Goal: Information Seeking & Learning: Learn about a topic

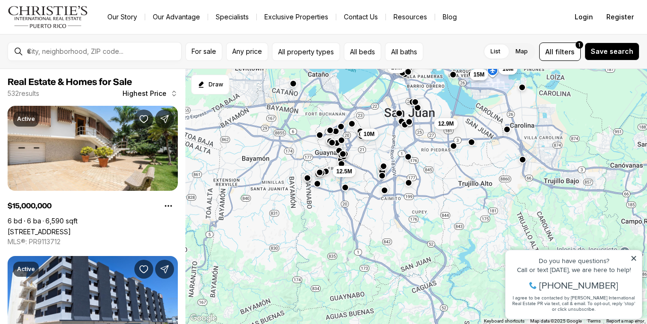
drag, startPoint x: 499, startPoint y: 168, endPoint x: 503, endPoint y: 9, distance: 159.9
click at [503, 9] on div "Go to: Homepage Our Story Our Advantage Specialists Exclusive Properties Contac…" at bounding box center [323, 162] width 647 height 324
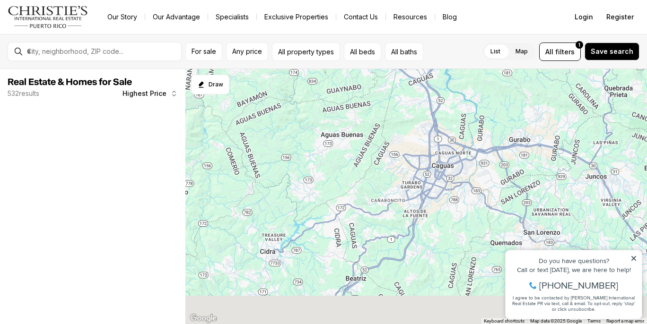
drag, startPoint x: 454, startPoint y: 270, endPoint x: 437, endPoint y: 76, distance: 194.6
click at [437, 77] on div "12.9M 12.5M 10M" at bounding box center [416, 197] width 462 height 256
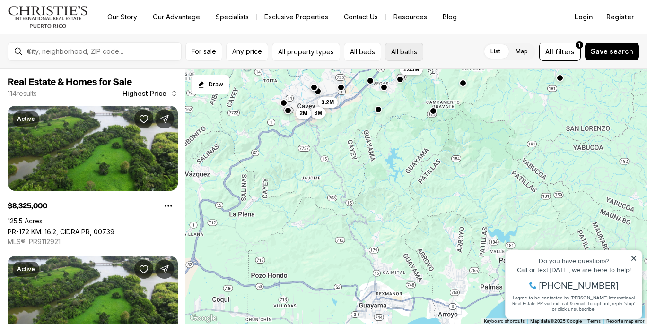
drag, startPoint x: 363, startPoint y: 257, endPoint x: 418, endPoint y: 44, distance: 219.3
click at [418, 44] on div "For sale Any price All property types All beds All baths List Map List Map All …" at bounding box center [323, 179] width 647 height 290
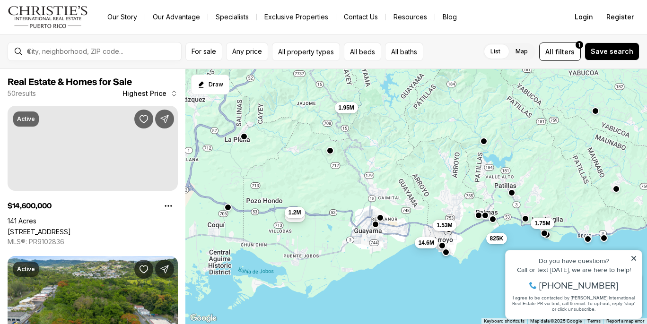
drag, startPoint x: 397, startPoint y: 249, endPoint x: 399, endPoint y: 170, distance: 78.5
click at [399, 170] on div "3.2M 3M 2M 1.47M 14.6M 1.95M 1.75M 1.53M 1.5M 1.2M 825K 790K" at bounding box center [416, 197] width 462 height 256
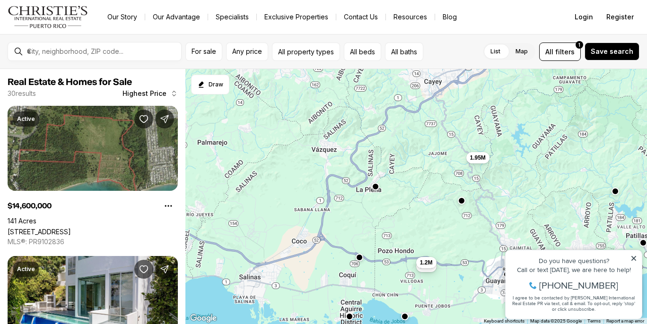
drag, startPoint x: 314, startPoint y: 187, endPoint x: 437, endPoint y: 240, distance: 133.0
click at [437, 240] on div "14.6M 1.95M 1.75M 1.53M 1.5M 1.2M 825K 650K 605K 575K 495K 499K" at bounding box center [416, 197] width 462 height 256
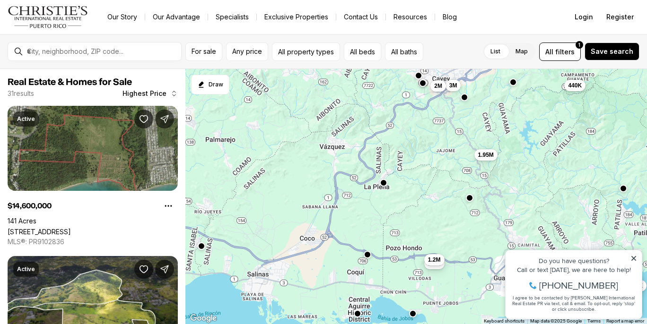
click at [382, 184] on button "button" at bounding box center [384, 183] width 8 height 8
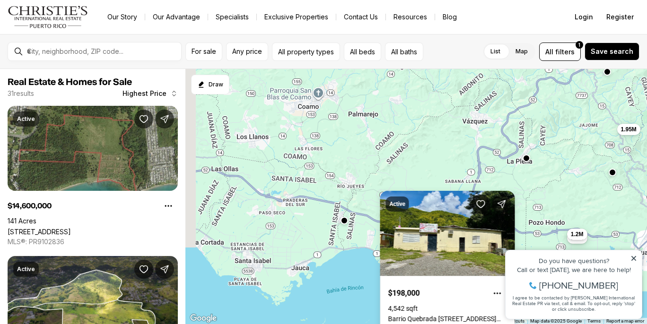
drag, startPoint x: 319, startPoint y: 181, endPoint x: 457, endPoint y: 157, distance: 140.1
click at [457, 157] on div "14.6M 1.95M 1.53M 1.5M 1.2M 825K 575K 495K 380K 3M 2M 440K" at bounding box center [416, 197] width 462 height 256
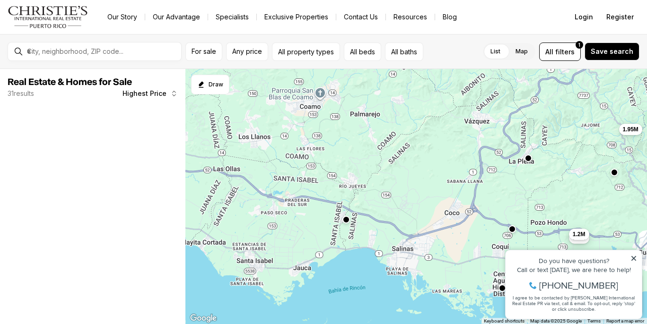
click at [348, 221] on button "button" at bounding box center [346, 220] width 8 height 8
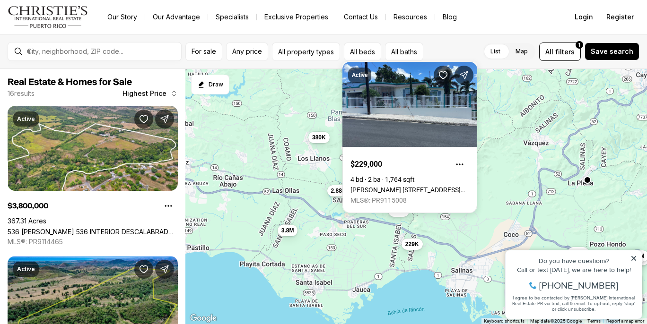
drag, startPoint x: 288, startPoint y: 179, endPoint x: 362, endPoint y: 227, distance: 87.8
click at [364, 222] on div "1.95M 1.5M 1.2M 249K 300K 229K 3.8M 2.88M 799K 380K 300K 295K" at bounding box center [416, 197] width 462 height 256
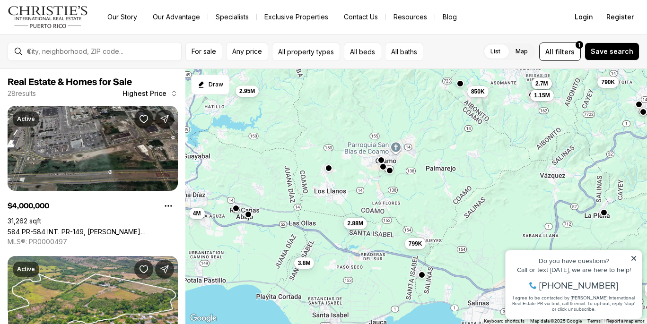
click at [381, 163] on button "button" at bounding box center [381, 160] width 8 height 8
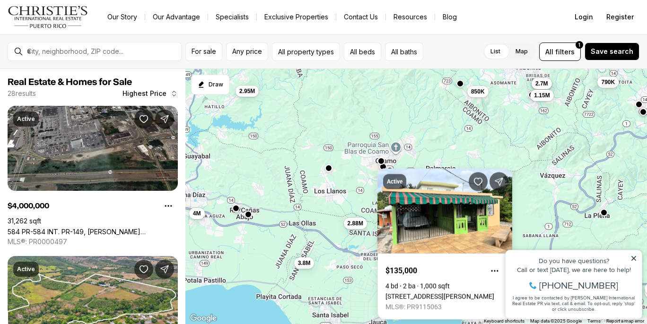
click at [356, 179] on div "1.5M 1.2M 3.8M 2.88M 799K 4M 2.95M 2.7M 2.7M 1.15M 850K 790K" at bounding box center [416, 197] width 462 height 256
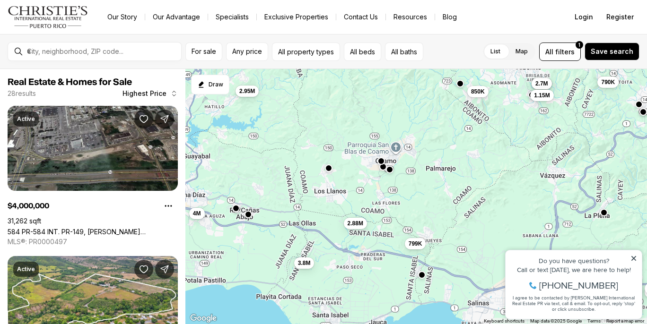
click at [391, 172] on button "button" at bounding box center [390, 170] width 8 height 8
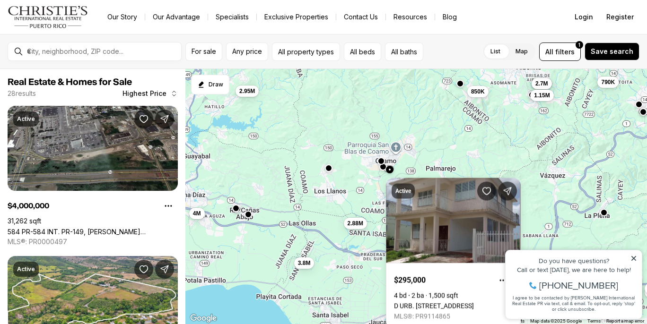
click at [385, 170] on div at bounding box center [383, 167] width 8 height 8
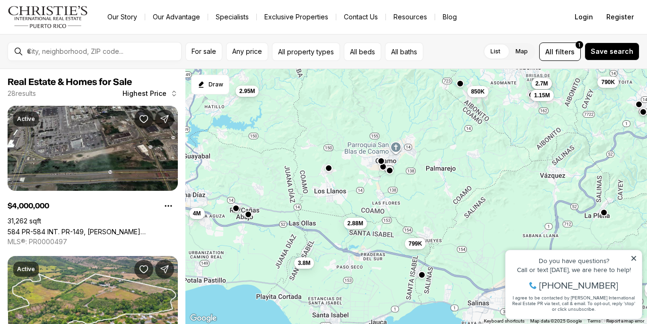
click at [384, 170] on div at bounding box center [383, 167] width 8 height 8
click at [383, 169] on button "button" at bounding box center [383, 166] width 8 height 8
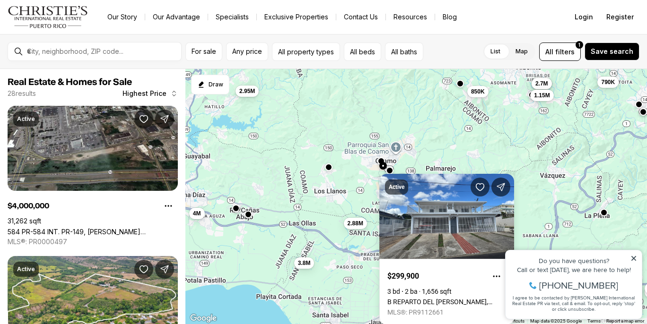
click at [330, 172] on div at bounding box center [329, 169] width 8 height 8
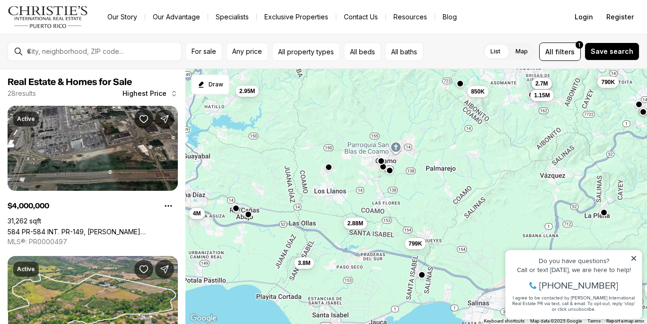
click at [330, 171] on button "button" at bounding box center [329, 168] width 8 height 8
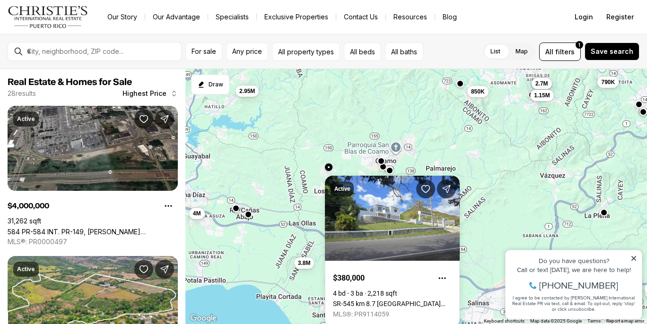
click at [316, 181] on div "1.5M 1.2M 3.8M 2.88M 799K 4M 2.95M 2.7M 2.7M 1.15M 850K 790K" at bounding box center [416, 197] width 462 height 256
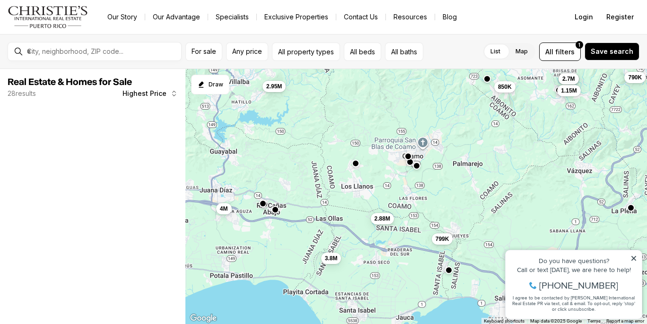
drag, startPoint x: 290, startPoint y: 223, endPoint x: 319, endPoint y: 218, distance: 28.8
click at [319, 218] on div "1.5M 1.2M 3.8M 2.88M 799K 4M 2.95M 2.7M 2.7M 1.15M 850K 790K" at bounding box center [416, 197] width 462 height 256
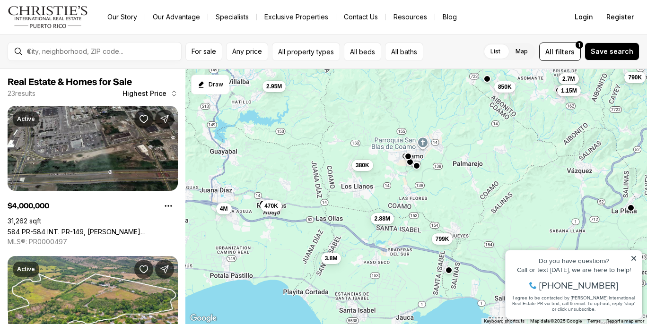
click at [275, 213] on div at bounding box center [275, 210] width 8 height 8
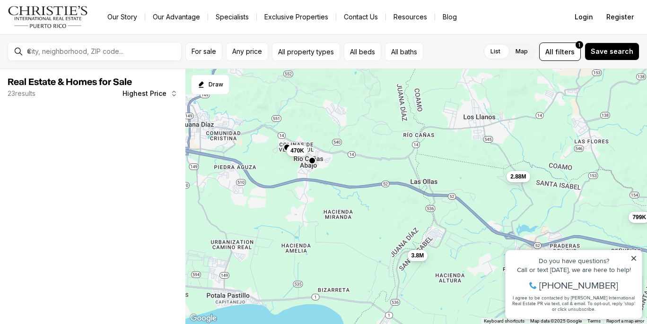
drag, startPoint x: 257, startPoint y: 187, endPoint x: 302, endPoint y: 194, distance: 45.6
click at [302, 194] on div "3.8M 2.88M 799K 470K" at bounding box center [416, 197] width 462 height 256
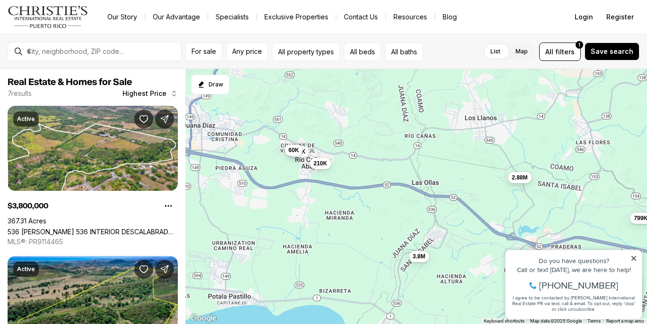
click at [295, 172] on div "3.8M 2.88M 799K 470K 60K 210K" at bounding box center [416, 197] width 462 height 256
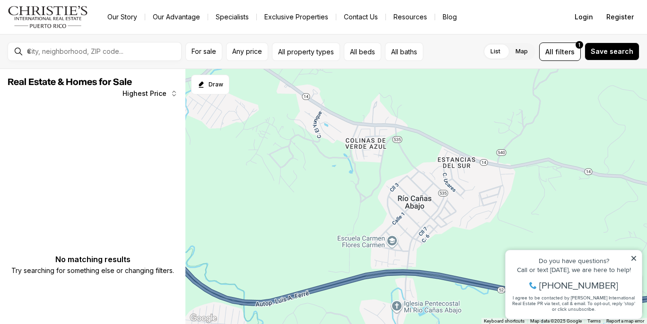
drag, startPoint x: 300, startPoint y: 158, endPoint x: 425, endPoint y: 285, distance: 177.2
click at [425, 285] on div at bounding box center [416, 197] width 462 height 256
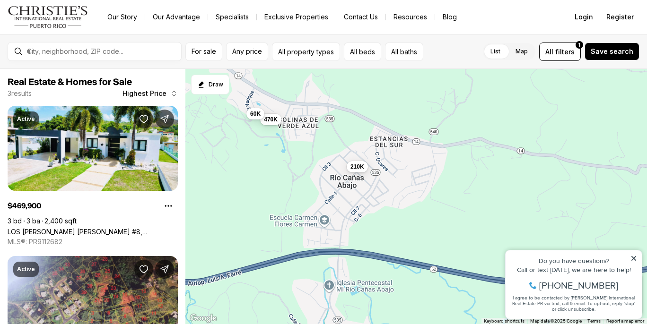
drag, startPoint x: 344, startPoint y: 223, endPoint x: 389, endPoint y: 224, distance: 44.5
click at [389, 224] on div "470K 210K 60K" at bounding box center [416, 197] width 462 height 256
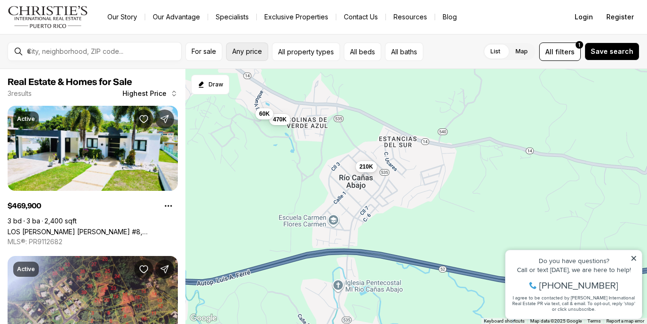
click at [249, 50] on span "Any price" at bounding box center [247, 52] width 30 height 8
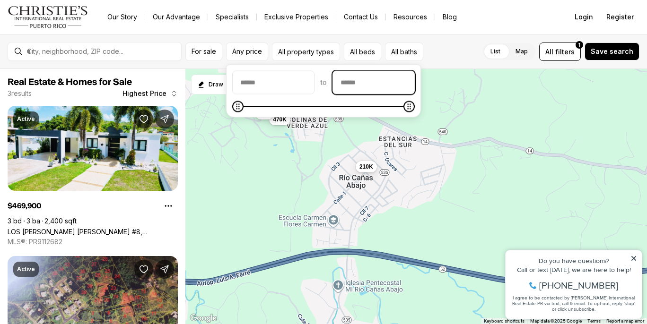
click at [378, 80] on input "priceMax" at bounding box center [373, 82] width 81 height 23
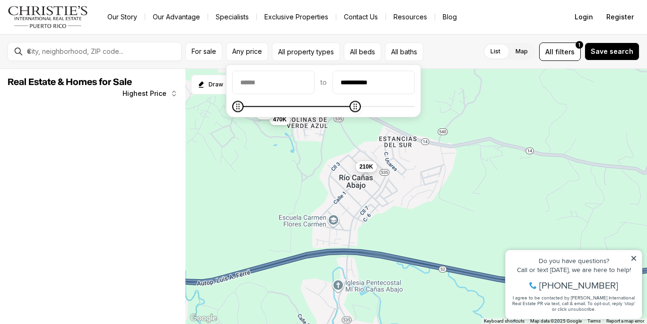
click at [380, 105] on span at bounding box center [323, 106] width 183 height 9
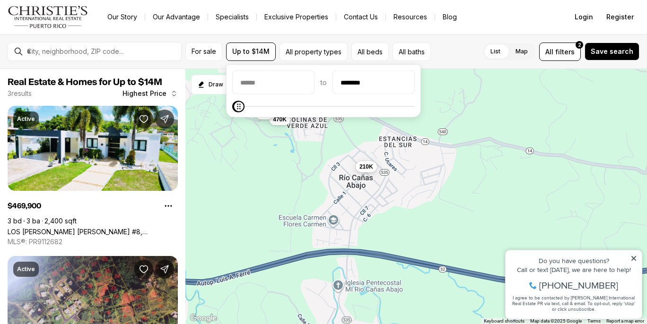
type input "*******"
click at [233, 112] on span at bounding box center [238, 106] width 11 height 11
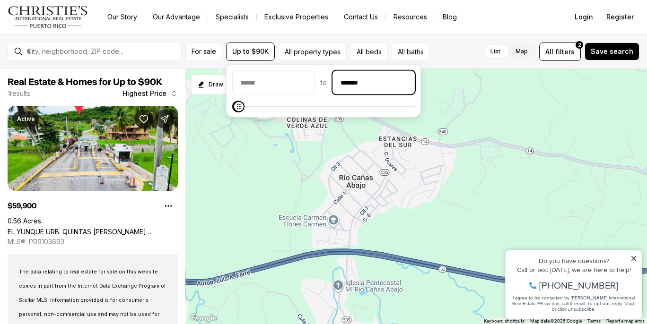
click at [362, 82] on input "*******" at bounding box center [373, 82] width 81 height 23
type input "********"
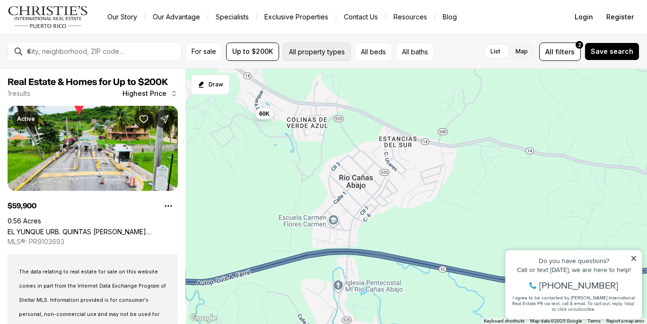
click at [323, 57] on button "All property types" at bounding box center [317, 52] width 68 height 18
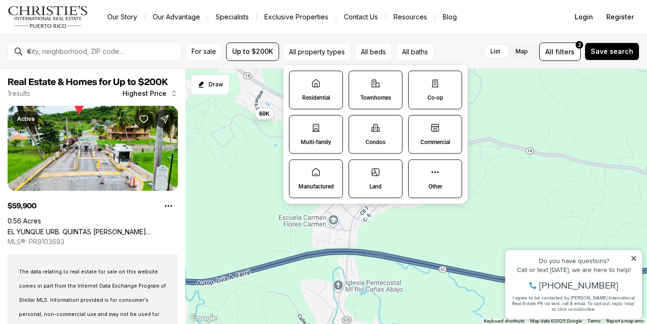
click at [322, 85] on label "Residential" at bounding box center [316, 90] width 54 height 39
click at [299, 81] on button "Residential" at bounding box center [293, 75] width 9 height 9
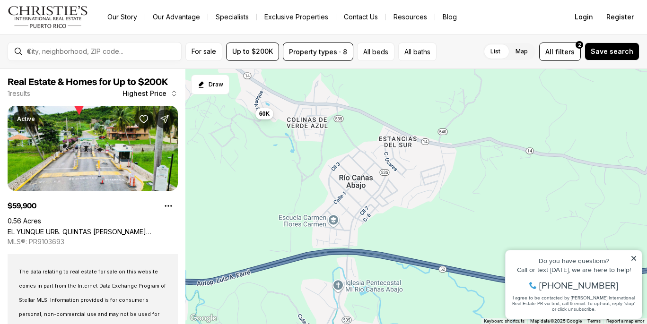
click at [460, 49] on div "List Map List Map All filters 2 Save search" at bounding box center [539, 52] width 199 height 18
click at [335, 51] on button "Property types · 8" at bounding box center [318, 52] width 70 height 18
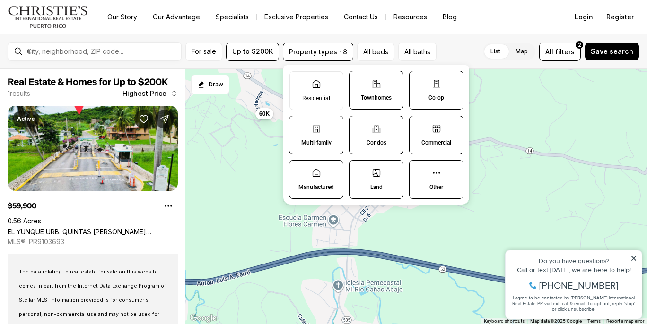
click at [313, 124] on icon at bounding box center [316, 128] width 9 height 9
click at [299, 124] on button "Multi-family" at bounding box center [293, 120] width 9 height 9
click at [360, 131] on label "Condos" at bounding box center [376, 135] width 54 height 39
click at [359, 126] on button "Condos" at bounding box center [353, 120] width 9 height 9
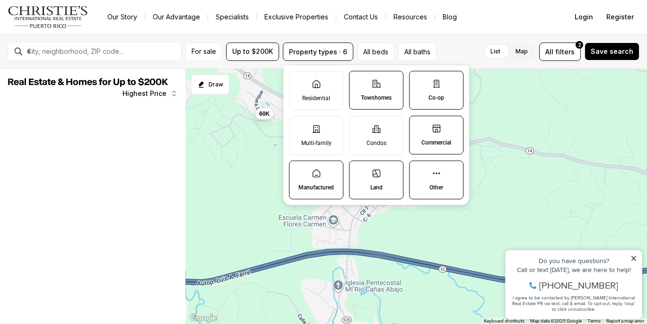
click at [368, 103] on label "Townhomes" at bounding box center [376, 90] width 54 height 39
click at [359, 81] on button "Townhomes" at bounding box center [353, 75] width 9 height 9
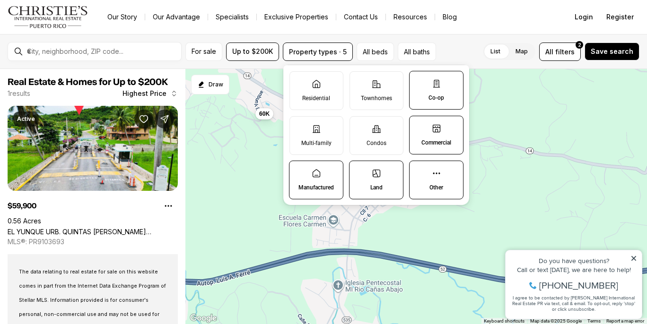
click at [320, 172] on icon at bounding box center [316, 173] width 9 height 9
click at [299, 171] on button "Manufactured" at bounding box center [293, 165] width 9 height 9
click at [390, 175] on label "Land" at bounding box center [376, 180] width 54 height 39
click at [359, 171] on button "Land" at bounding box center [353, 165] width 9 height 9
drag, startPoint x: 438, startPoint y: 180, endPoint x: 437, endPoint y: 153, distance: 27.0
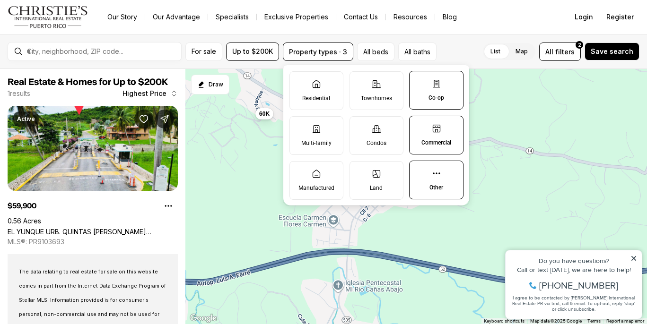
click at [438, 179] on label "Other" at bounding box center [436, 180] width 54 height 39
click at [419, 171] on button "Other" at bounding box center [414, 165] width 9 height 9
click at [437, 140] on p "Commercial" at bounding box center [436, 143] width 30 height 8
click at [419, 126] on button "Commercial" at bounding box center [414, 120] width 9 height 9
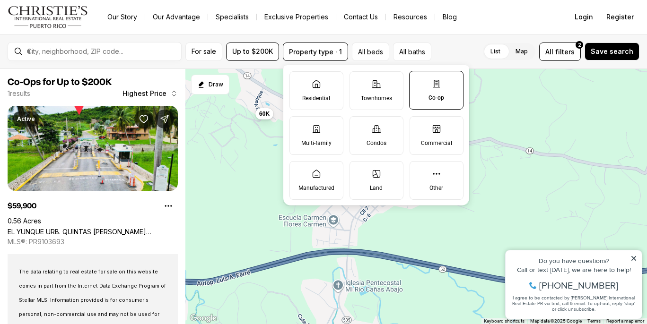
click at [440, 99] on p "Co-op" at bounding box center [436, 98] width 16 height 8
click at [419, 81] on button "Co-op" at bounding box center [414, 75] width 9 height 9
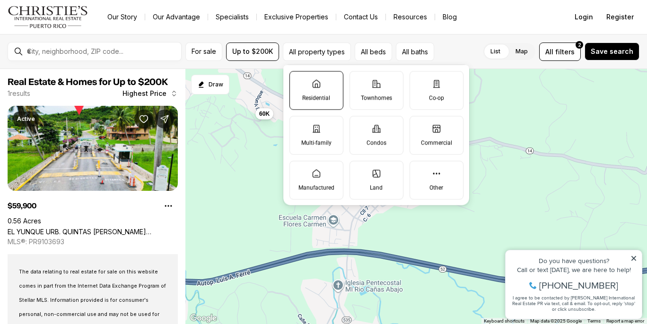
click at [313, 105] on label "Residential" at bounding box center [316, 90] width 54 height 39
click at [299, 81] on button "Residential" at bounding box center [294, 75] width 9 height 9
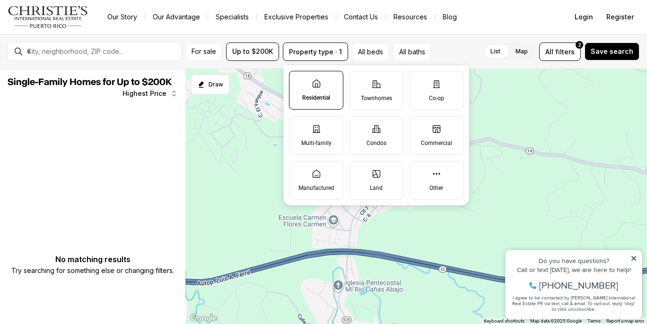
click at [468, 50] on div "List Map List Map All filters 2 Save search" at bounding box center [537, 52] width 204 height 18
